Goal: Task Accomplishment & Management: Manage account settings

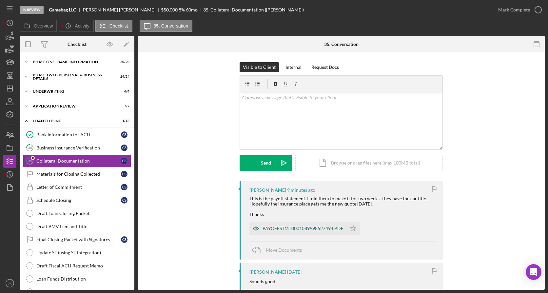
click at [292, 230] on div "PAYOFFSTMT0001089998527494.PDF" at bounding box center [302, 228] width 81 height 5
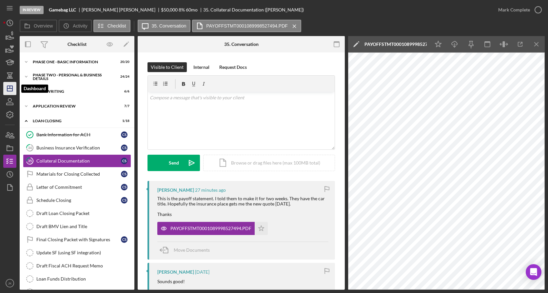
click at [9, 85] on icon "Icon/Dashboard" at bounding box center [10, 88] width 16 height 16
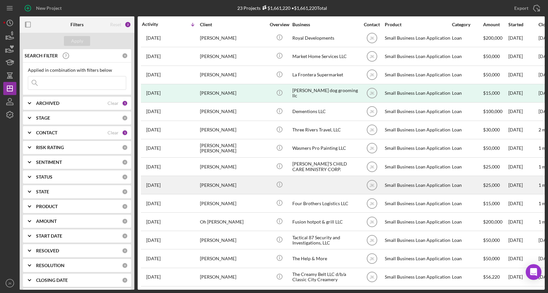
scroll to position [174, 0]
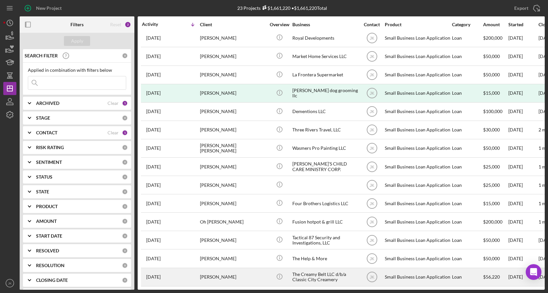
click at [230, 271] on div "[PERSON_NAME]" at bounding box center [232, 276] width 65 height 17
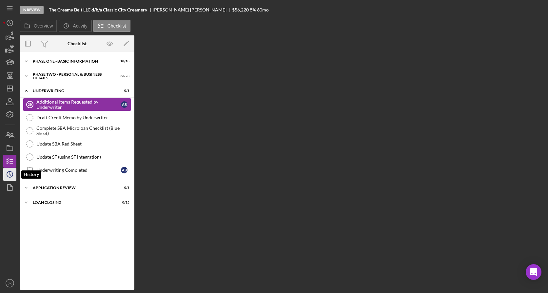
click at [11, 172] on circle "button" at bounding box center [10, 174] width 6 height 6
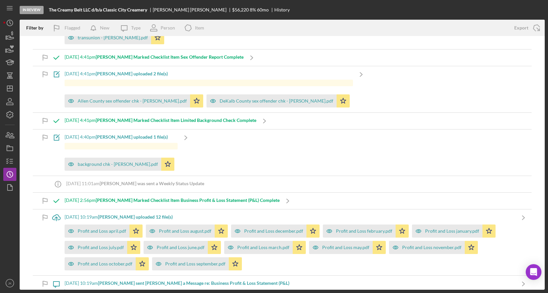
scroll to position [1963, 0]
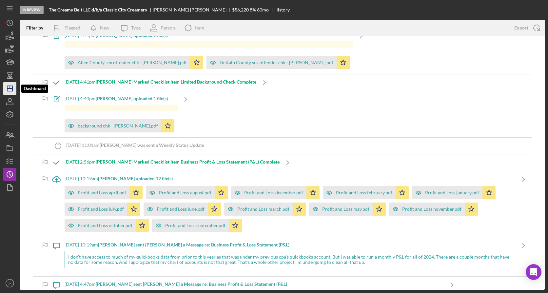
drag, startPoint x: 13, startPoint y: 91, endPoint x: 6, endPoint y: 88, distance: 7.9
click at [6, 88] on icon "Icon/Dashboard" at bounding box center [10, 88] width 16 height 16
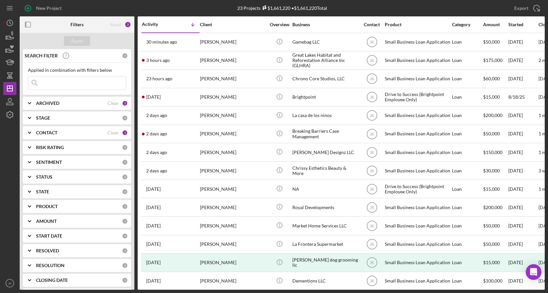
click at [56, 104] on b "ARCHIVED" at bounding box center [47, 103] width 23 height 5
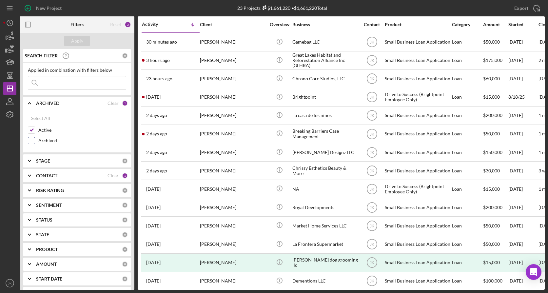
click at [53, 140] on label "Archived" at bounding box center [82, 140] width 88 height 7
click at [35, 140] on input "Archived" at bounding box center [31, 140] width 7 height 7
checkbox input "true"
click at [46, 130] on label "Active" at bounding box center [82, 130] width 88 height 7
click at [35, 130] on input "Active" at bounding box center [31, 130] width 7 height 7
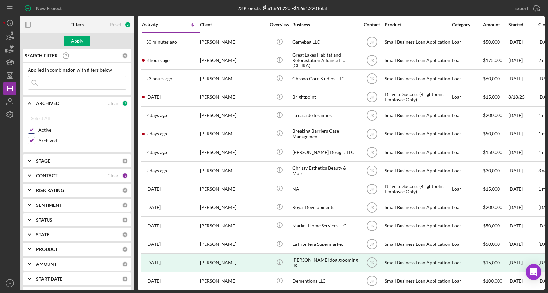
checkbox input "false"
click at [77, 39] on div "Apply" at bounding box center [77, 41] width 12 height 10
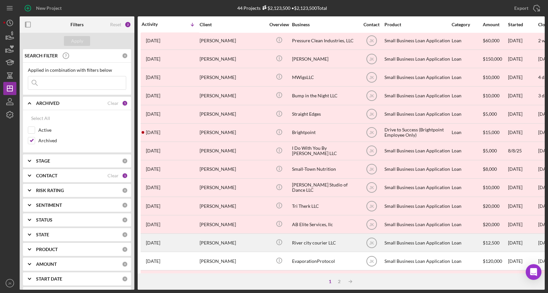
scroll to position [227, 0]
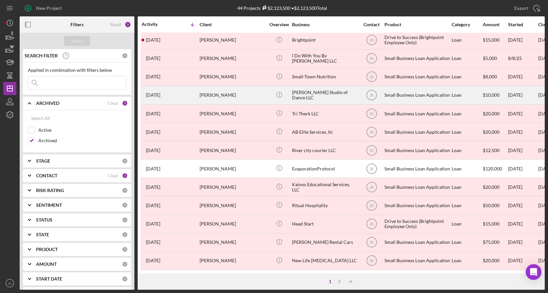
click at [222, 96] on div "[PERSON_NAME]" at bounding box center [231, 94] width 65 height 17
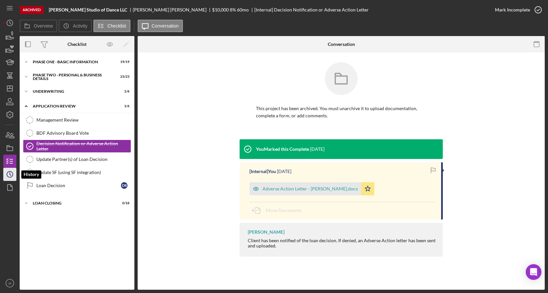
click at [11, 172] on icon "Icon/History" at bounding box center [10, 174] width 16 height 16
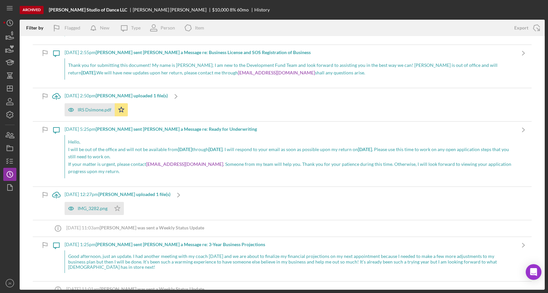
scroll to position [4918, 0]
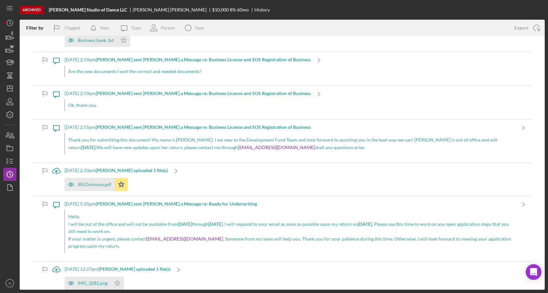
click at [94, 220] on p "I will be out of the office and will not be available from [DATE] through [DATE…" at bounding box center [289, 227] width 443 height 15
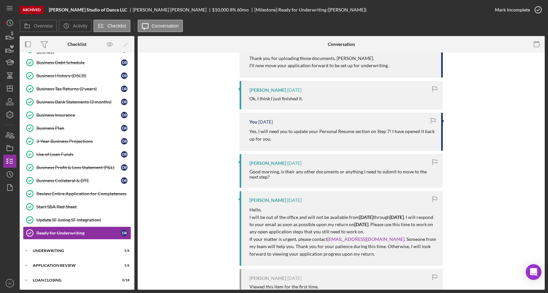
scroll to position [229, 0]
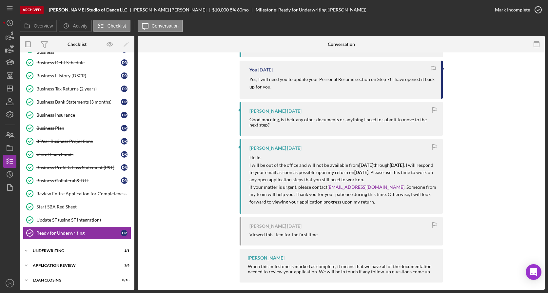
drag, startPoint x: 248, startPoint y: 157, endPoint x: 381, endPoint y: 201, distance: 140.4
click at [381, 201] on div "[PERSON_NAME] [DATE] Hello, I will be out of the office and will not be availab…" at bounding box center [340, 176] width 203 height 75
copy div "Hello, I will be out of the office and will not be available from [DATE] throug…"
click at [225, 126] on div "You Marked this Complete [DATE] Thank you for completing the documentation coll…" at bounding box center [340, 98] width 387 height 376
click at [10, 89] on icon "Icon/Dashboard" at bounding box center [10, 88] width 16 height 16
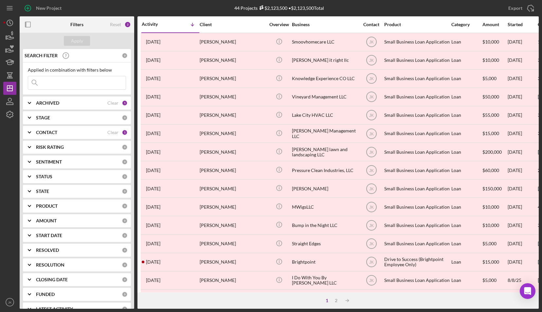
click at [53, 101] on b "ARCHIVED" at bounding box center [47, 103] width 23 height 5
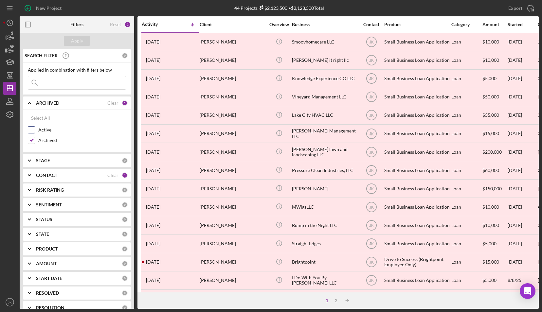
click at [48, 128] on label "Active" at bounding box center [82, 130] width 88 height 7
click at [35, 128] on input "Active" at bounding box center [31, 130] width 7 height 7
checkbox input "true"
click at [47, 141] on label "Archived" at bounding box center [82, 140] width 88 height 7
click at [35, 141] on input "Archived" at bounding box center [31, 140] width 7 height 7
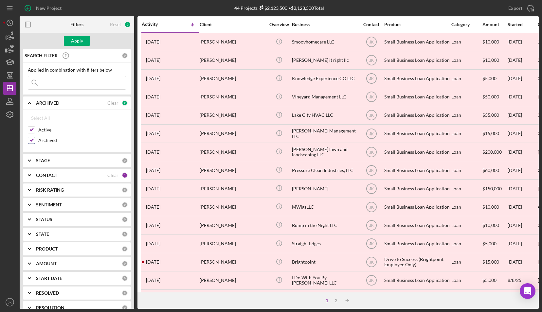
checkbox input "false"
click at [81, 39] on div "Apply" at bounding box center [77, 41] width 12 height 10
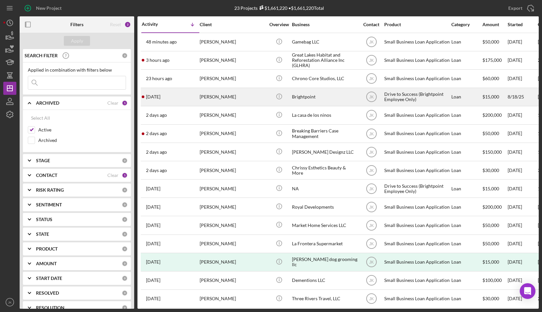
click at [235, 99] on div "[PERSON_NAME]" at bounding box center [232, 96] width 65 height 17
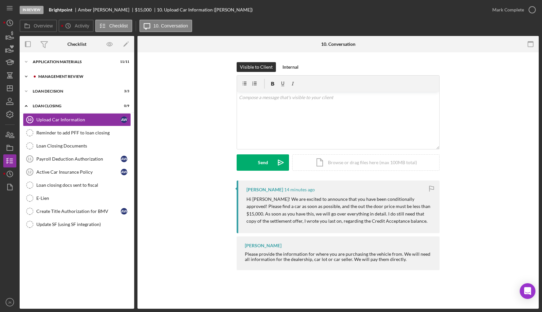
click at [75, 78] on div "Management Review" at bounding box center [82, 77] width 88 height 4
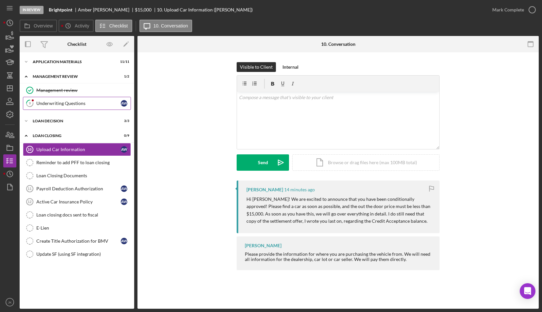
click at [73, 103] on div "Underwriting Questions" at bounding box center [78, 103] width 84 height 5
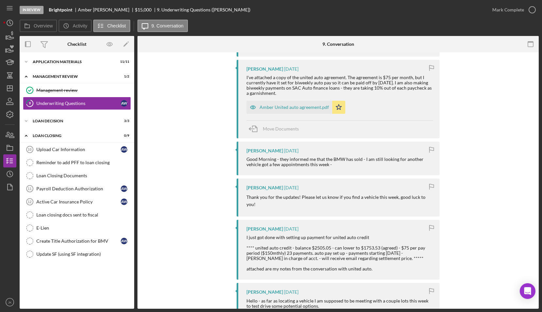
scroll to position [229, 0]
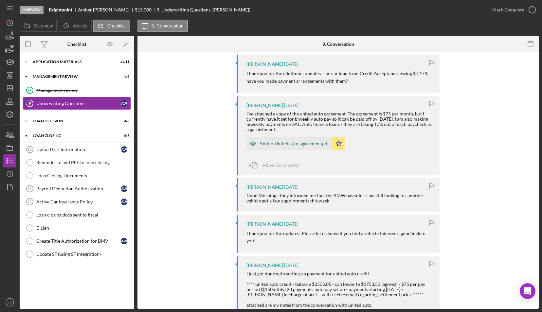
click at [282, 141] on div "Amber United auto agreement.pdf" at bounding box center [294, 143] width 69 height 5
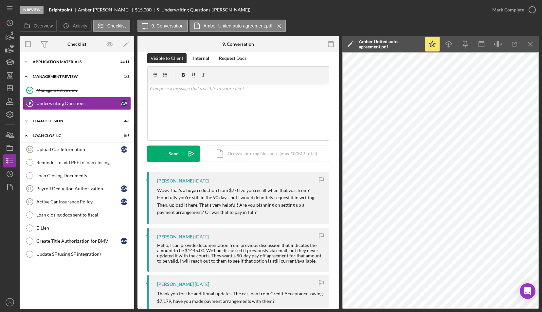
scroll to position [7, 0]
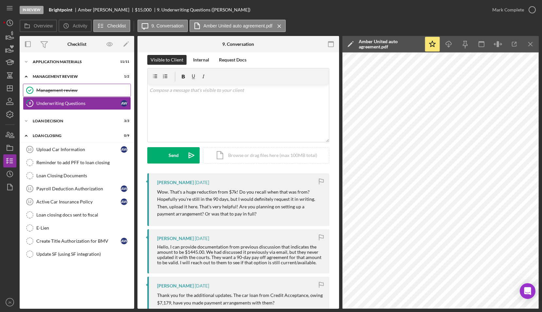
click at [75, 91] on div "Management review" at bounding box center [83, 90] width 94 height 5
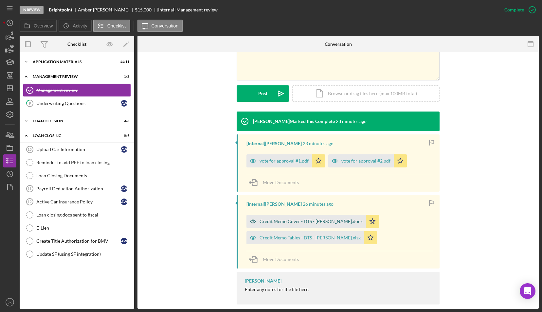
scroll to position [154, 0]
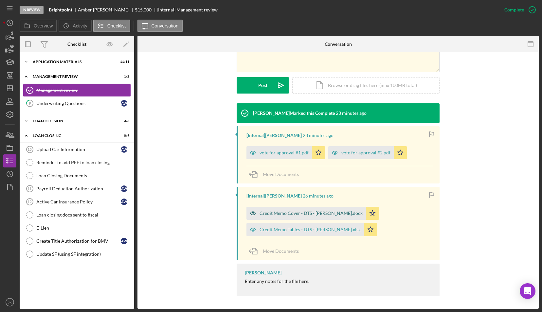
click at [291, 213] on div "Credit Memo Cover - DTS - Amber Wolfe.docx" at bounding box center [311, 213] width 103 height 5
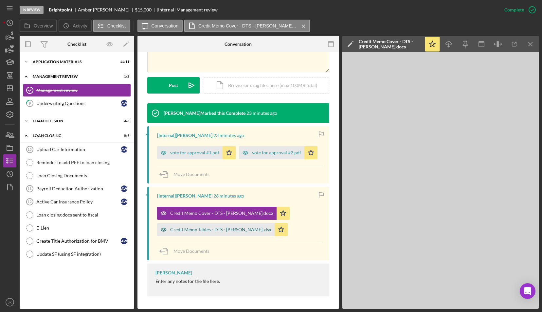
click at [248, 228] on div "Credit Memo Tables - DTS - Amber Wolfe.xlsx" at bounding box center [220, 229] width 101 height 5
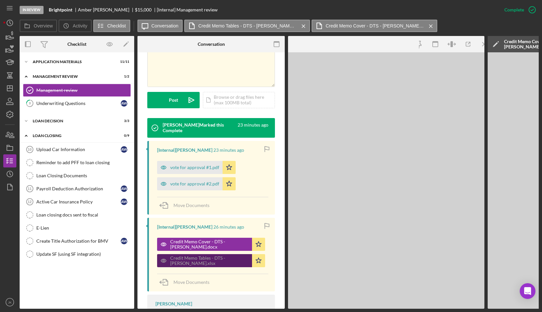
scroll to position [162, 0]
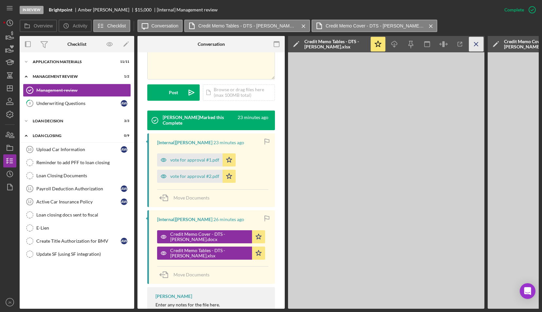
click at [476, 43] on icon "Icon/Menu Close" at bounding box center [476, 44] width 15 height 15
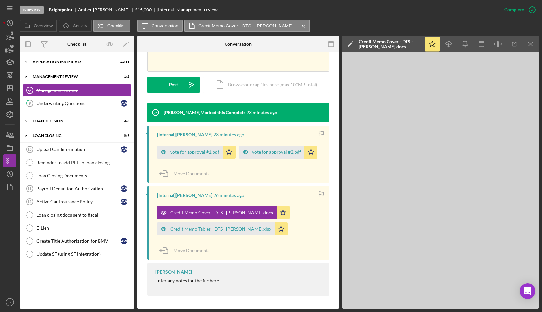
scroll to position [154, 0]
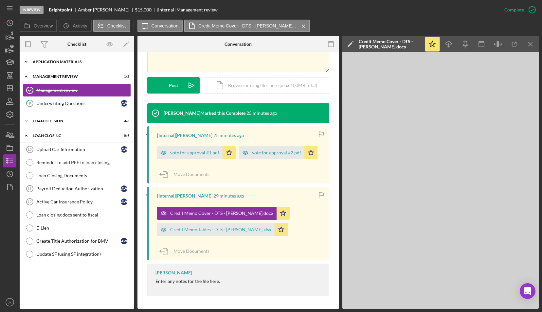
click at [82, 64] on div "Icon/Expander Application Materials 11 / 11" at bounding box center [77, 61] width 115 height 13
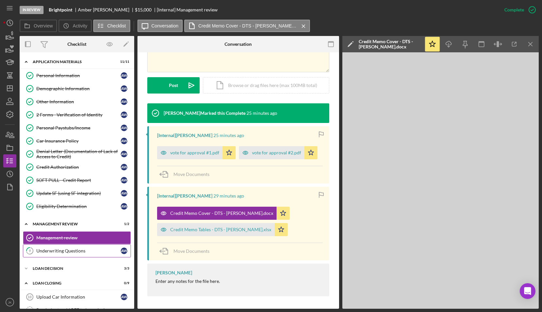
click at [75, 251] on link "9 Underwriting Questions A W" at bounding box center [77, 251] width 108 height 13
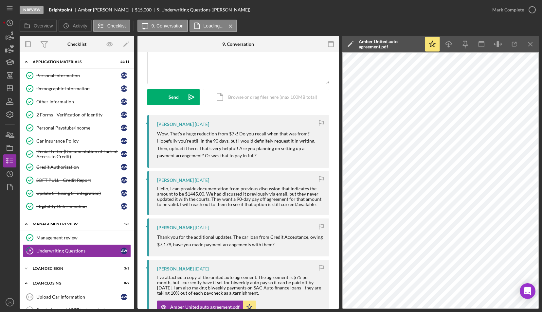
scroll to position [131, 0]
